Goal: Check status

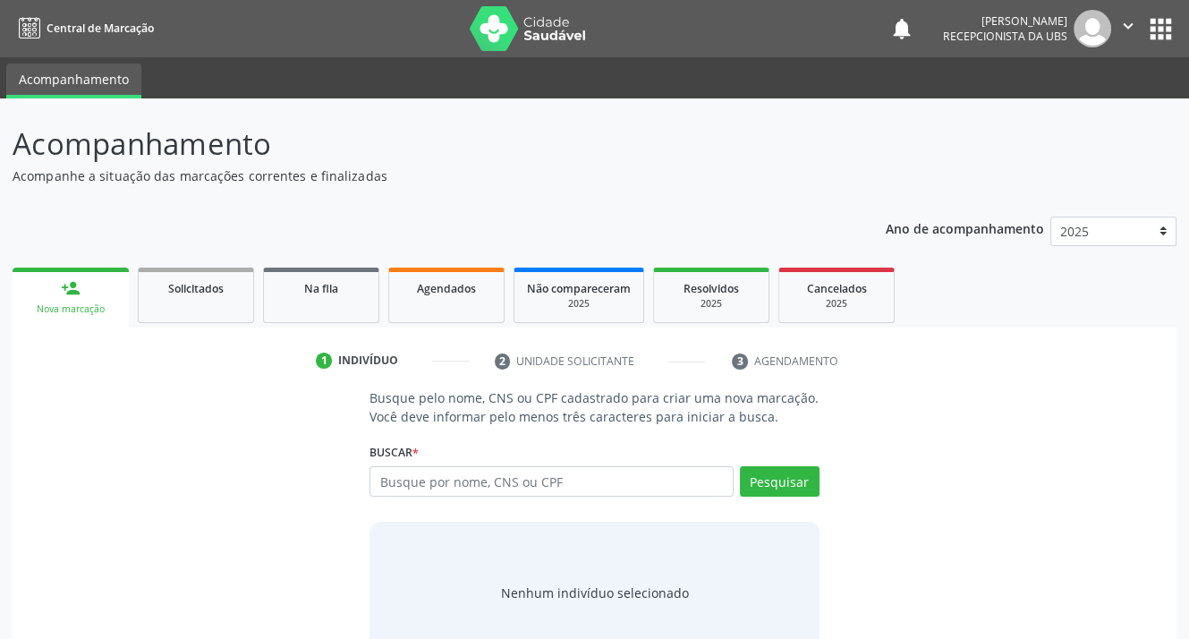
click at [509, 473] on input "text" at bounding box center [550, 481] width 363 height 30
type input "7"
click at [444, 292] on span "Agendados" at bounding box center [446, 288] width 59 height 15
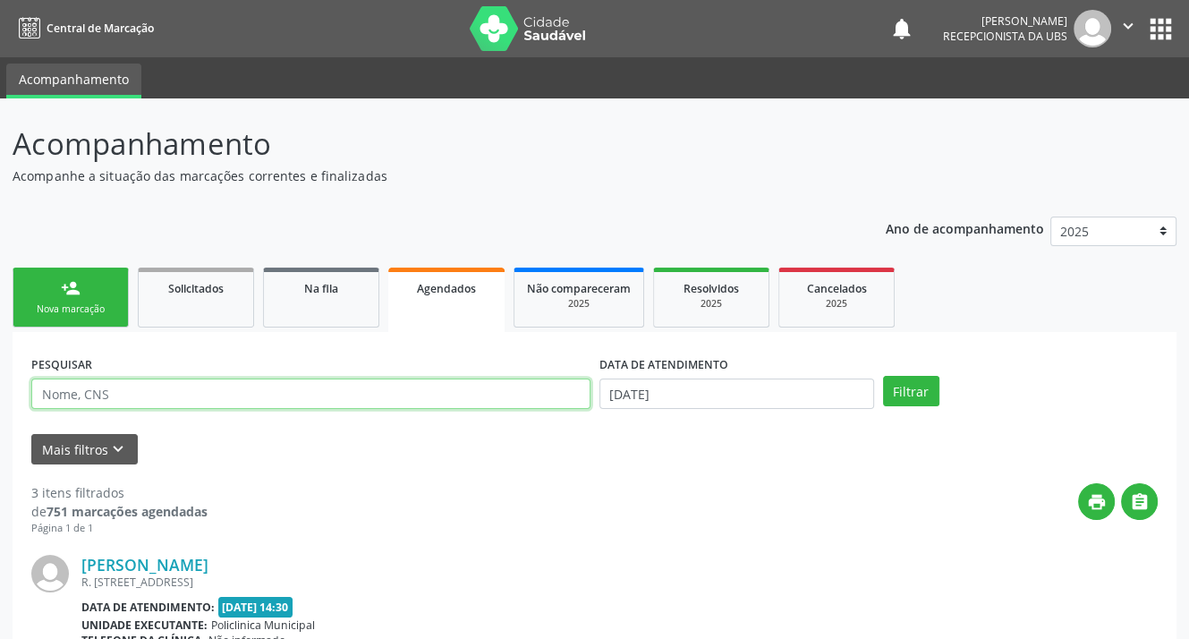
click at [167, 395] on input "text" at bounding box center [310, 393] width 559 height 30
type input "700008330555407"
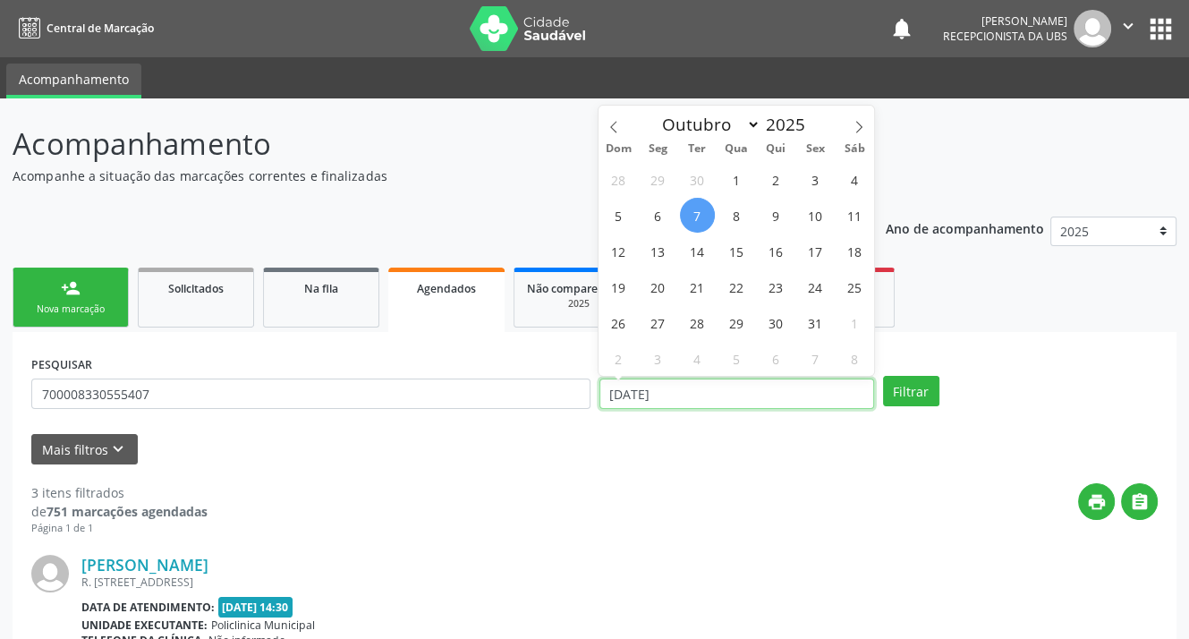
click at [686, 394] on input "[DATE]" at bounding box center [736, 393] width 275 height 30
click at [774, 219] on span "9" at bounding box center [775, 215] width 35 height 35
type input "09/10/2025"
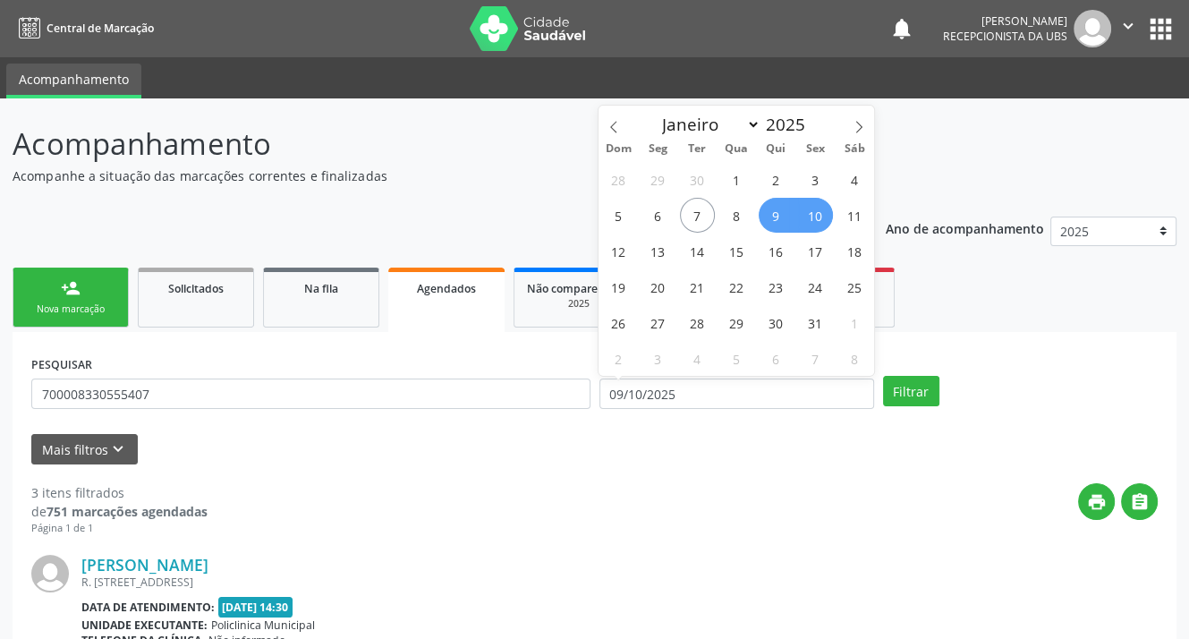
click at [827, 222] on span "10" at bounding box center [815, 215] width 35 height 35
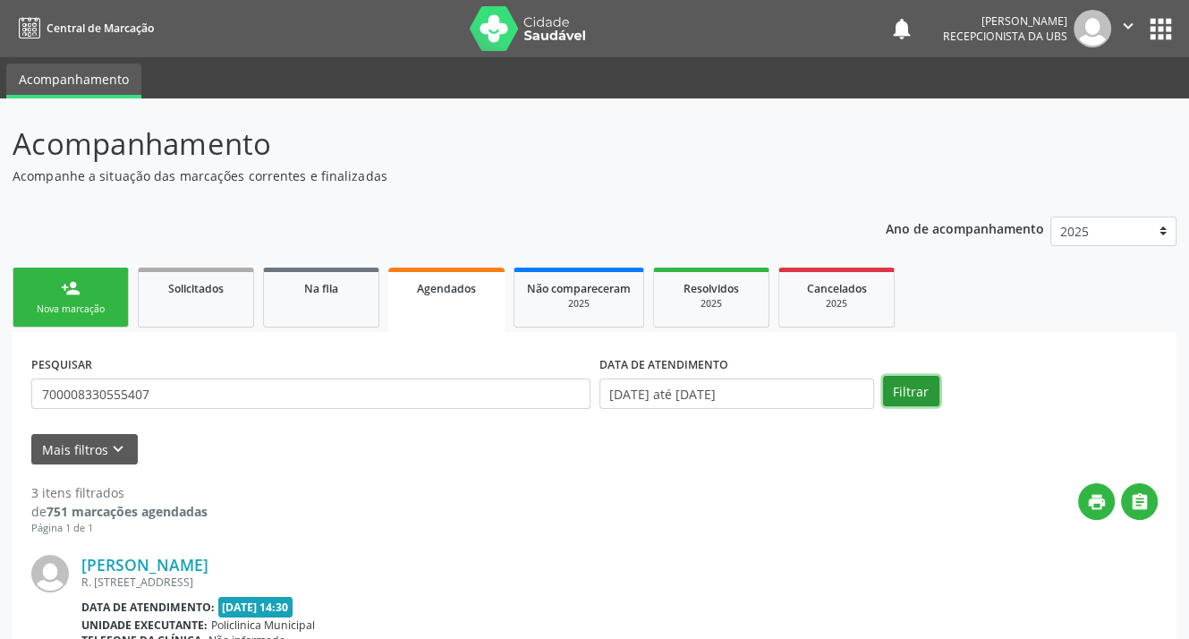
click at [896, 388] on button "Filtrar" at bounding box center [911, 391] width 56 height 30
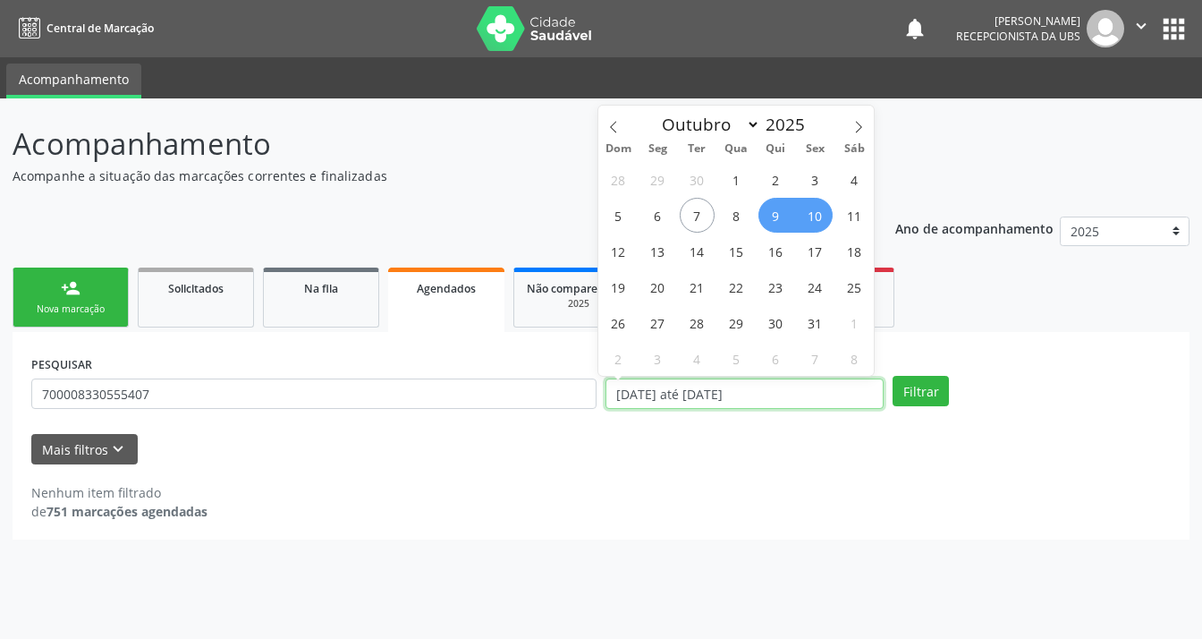
click at [786, 394] on input "[DATE] até [DATE]" at bounding box center [745, 393] width 278 height 30
click at [649, 284] on span "20" at bounding box center [657, 286] width 35 height 35
type input "[DATE]"
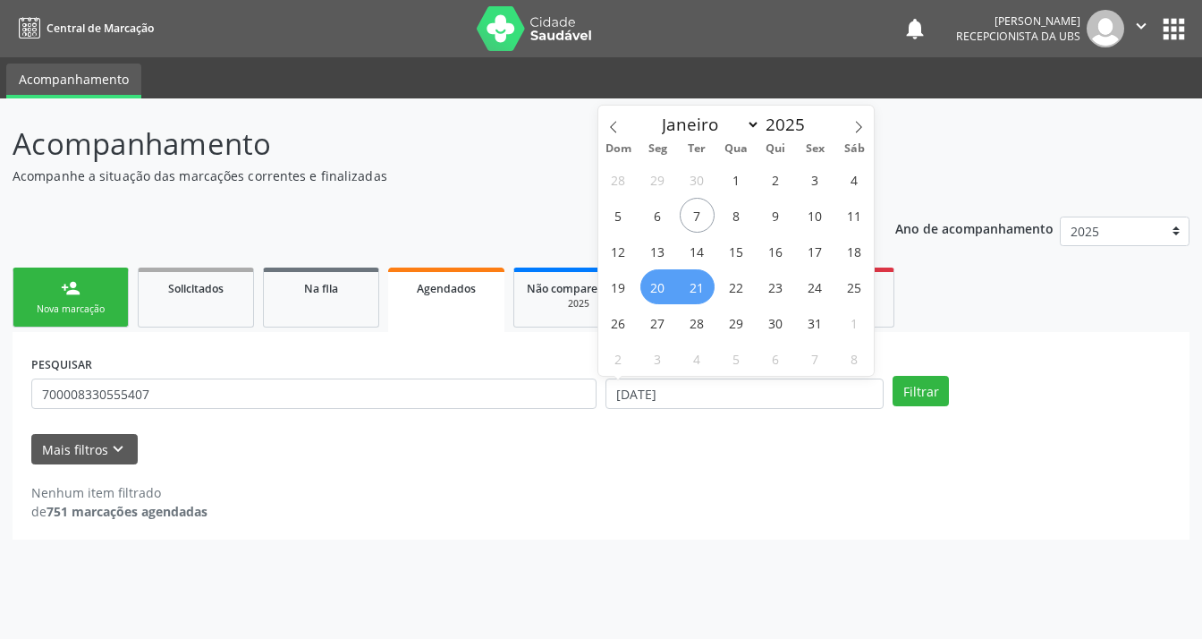
click at [703, 288] on span "21" at bounding box center [697, 286] width 35 height 35
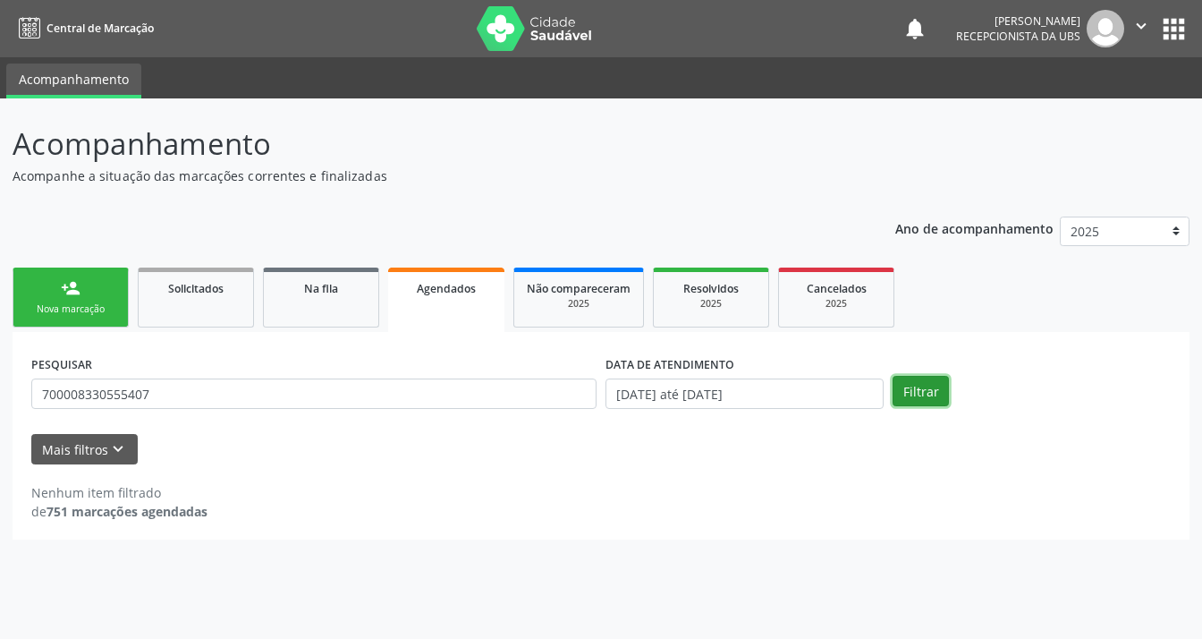
click at [912, 394] on button "Filtrar" at bounding box center [921, 391] width 56 height 30
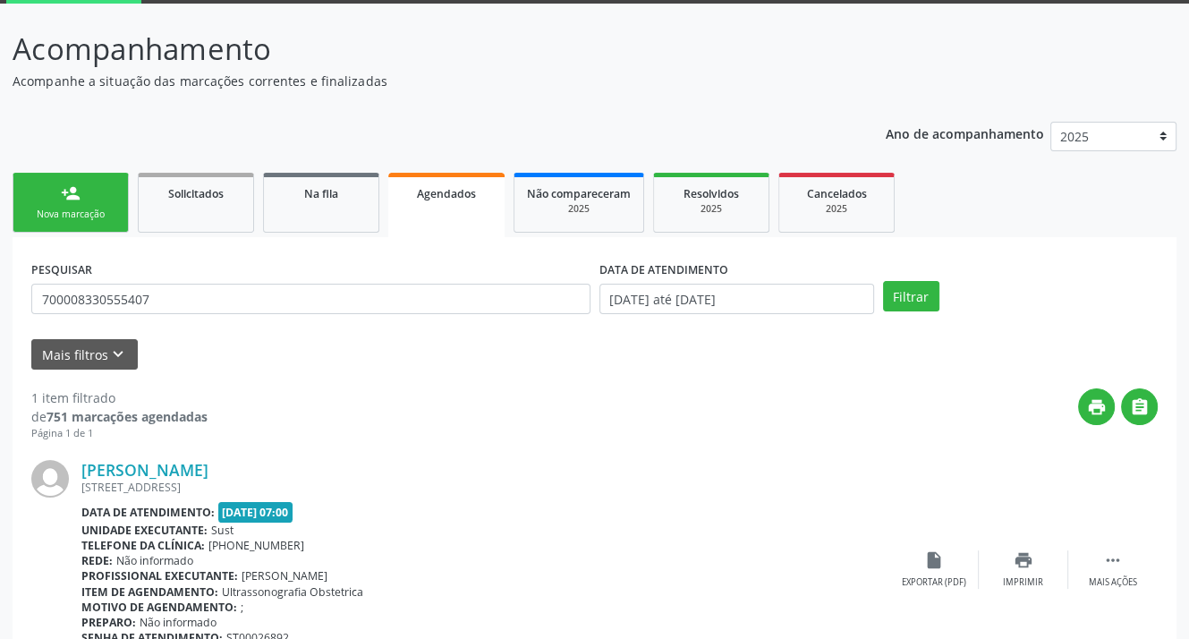
scroll to position [184, 0]
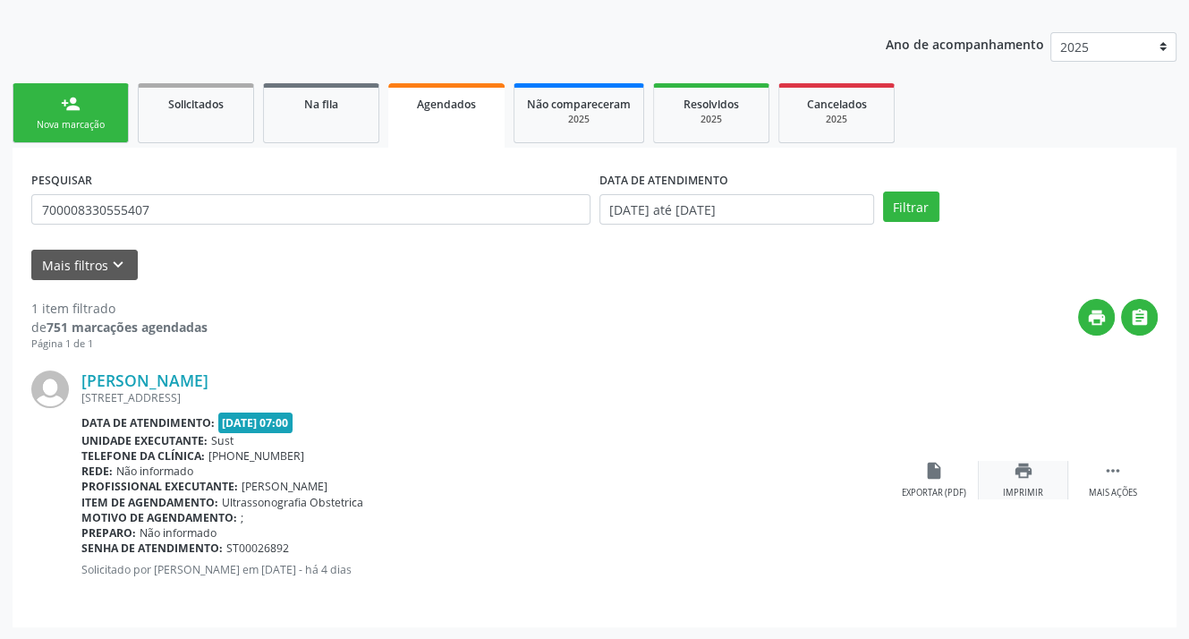
click at [1016, 470] on icon "print" at bounding box center [1023, 471] width 20 height 20
